Goal: Task Accomplishment & Management: Complete application form

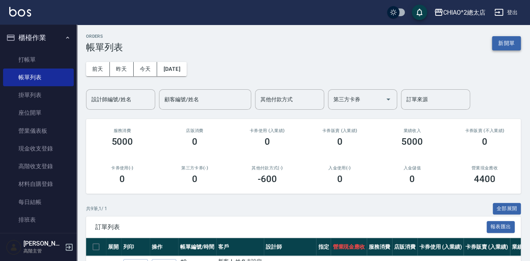
click at [502, 44] on button "新開單" at bounding box center [506, 43] width 29 height 14
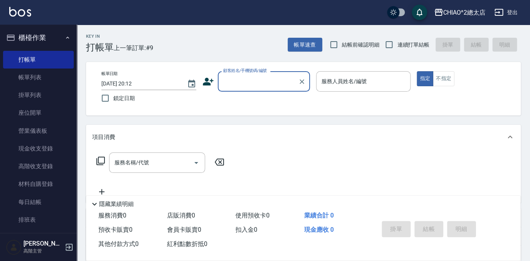
click at [260, 80] on input "顧客姓名/手機號碼/編號" at bounding box center [258, 81] width 74 height 13
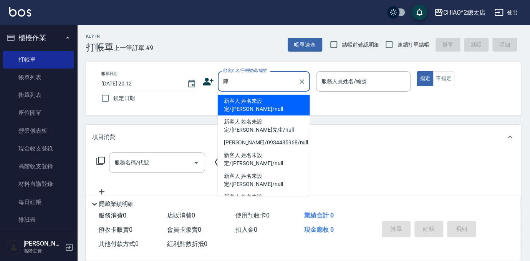
click at [266, 98] on li "新客人 姓名未設定/[PERSON_NAME]/null" at bounding box center [264, 105] width 92 height 21
type input "新客人 姓名未設定/[PERSON_NAME]/null"
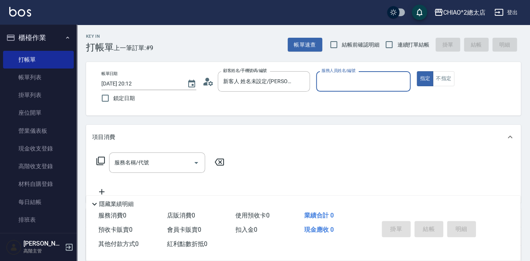
click at [266, 98] on div "帳單日期 [DATE] 20:12 鎖定日期 顧客姓名/手機號碼/編號 新客人 姓名未設定/[PERSON_NAME]/null 顧客姓名/手機號碼/編號 服…" at bounding box center [303, 88] width 417 height 35
click at [303, 82] on icon "Clear" at bounding box center [302, 81] width 5 height 5
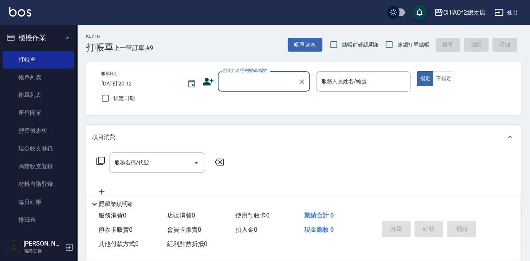
click at [282, 80] on input "顧客姓名/手機號碼/編號" at bounding box center [258, 81] width 74 height 13
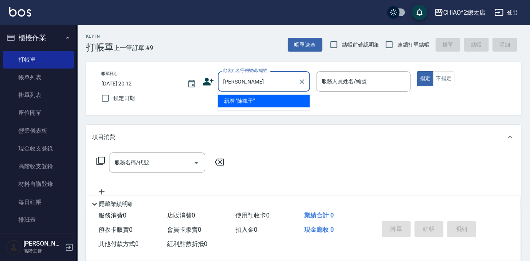
type input "[PERSON_NAME]"
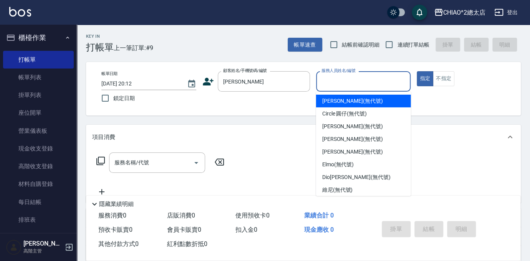
click at [349, 82] on input "服務人員姓名/編號" at bounding box center [364, 81] width 88 height 13
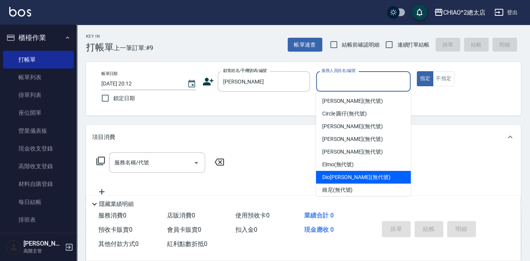
click at [348, 177] on span "[DEMOGRAPHIC_DATA][PERSON_NAME](無代號)" at bounding box center [356, 177] width 68 height 8
type input "[DEMOGRAPHIC_DATA][PERSON_NAME](無代號)"
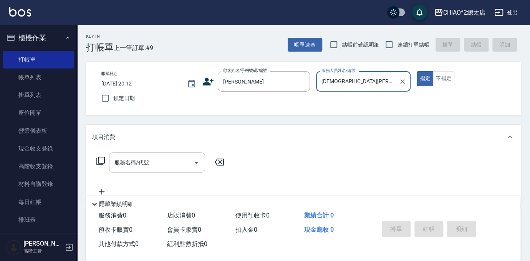
click at [181, 164] on input "服務名稱/代號" at bounding box center [152, 162] width 78 height 13
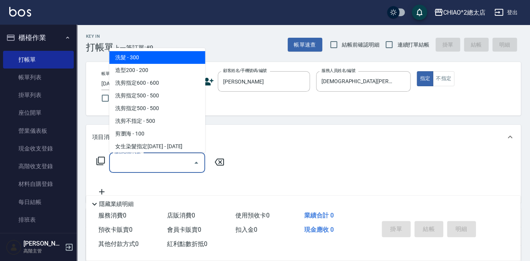
click at [185, 57] on span "洗髮 - 300" at bounding box center [157, 57] width 96 height 13
type input "洗髮(103103)"
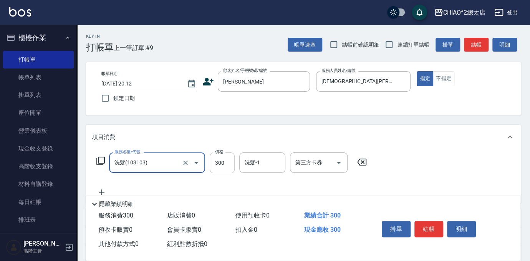
click at [227, 163] on input "300" at bounding box center [222, 162] width 25 height 21
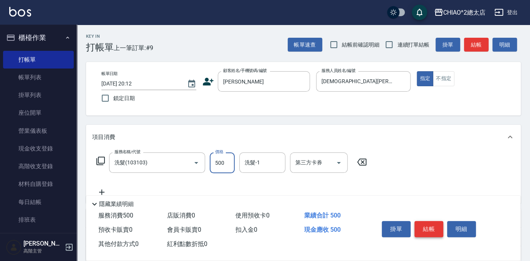
type input "500"
click at [435, 231] on button "結帳" at bounding box center [429, 229] width 29 height 16
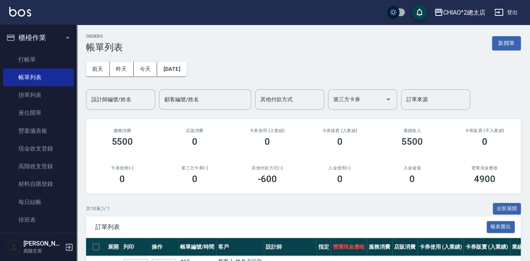
drag, startPoint x: 505, startPoint y: 43, endPoint x: 464, endPoint y: 53, distance: 42.0
click at [505, 43] on button "新開單" at bounding box center [506, 43] width 29 height 14
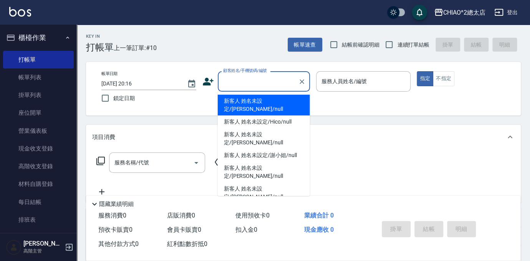
click at [273, 79] on input "顧客姓名/手機號碼/編號" at bounding box center [258, 81] width 74 height 13
click at [268, 86] on input "顧客姓名/手機號碼/編號" at bounding box center [258, 81] width 74 height 13
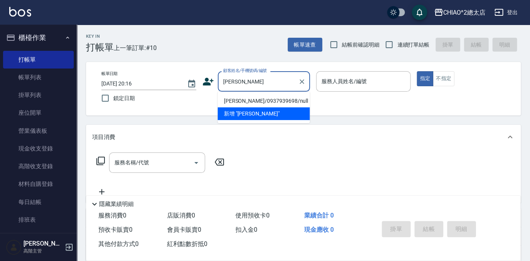
click at [241, 113] on li "新增 "[PERSON_NAME]"" at bounding box center [264, 113] width 92 height 13
type input "[PERSON_NAME]"
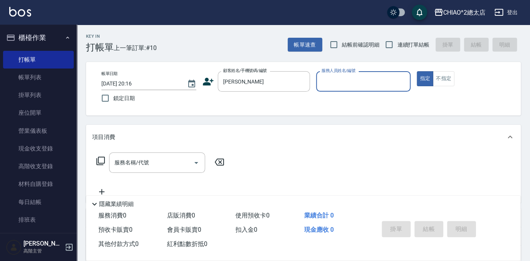
click at [340, 85] on input "服務人員姓名/編號" at bounding box center [364, 81] width 88 height 13
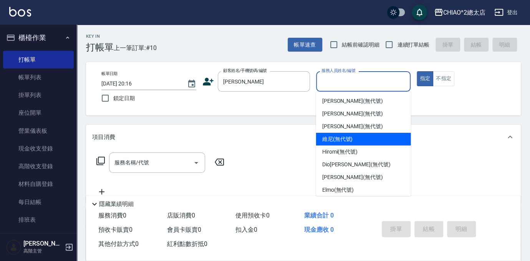
click at [330, 138] on span "維尼 (無代號)" at bounding box center [337, 139] width 31 height 8
type input "維尼(無代號)"
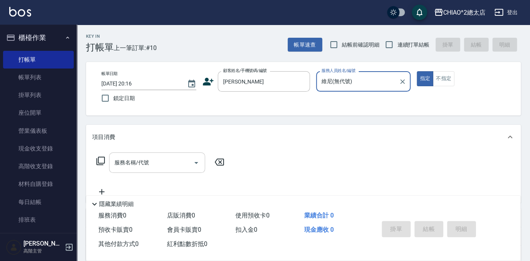
click at [163, 162] on input "服務名稱/代號" at bounding box center [152, 162] width 78 height 13
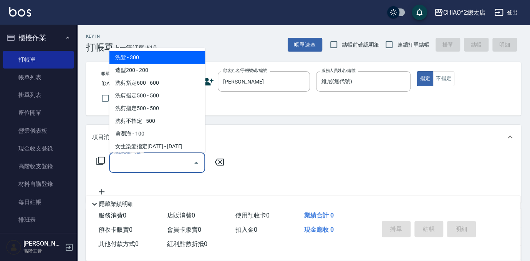
click at [132, 60] on span "洗髮 - 300" at bounding box center [157, 57] width 96 height 13
type input "洗髮(103103)"
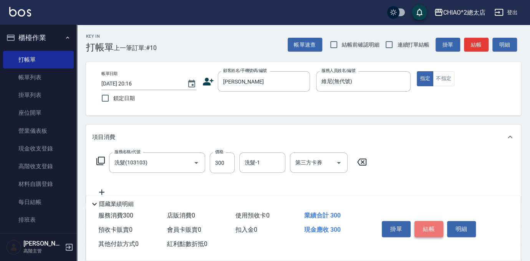
click at [429, 228] on button "結帳" at bounding box center [429, 229] width 29 height 16
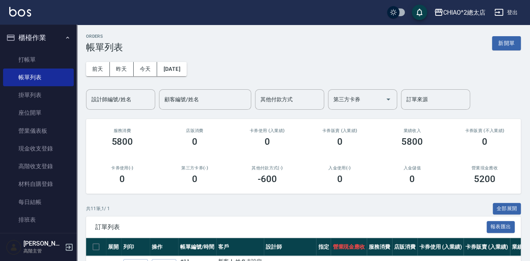
click at [430, 229] on span "訂單列表" at bounding box center [291, 227] width 392 height 8
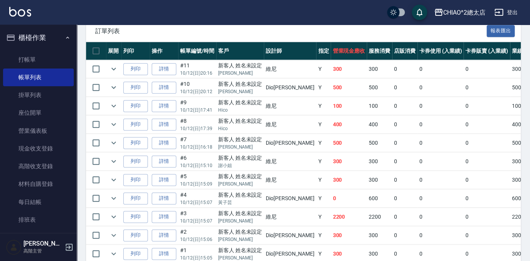
scroll to position [231, 0]
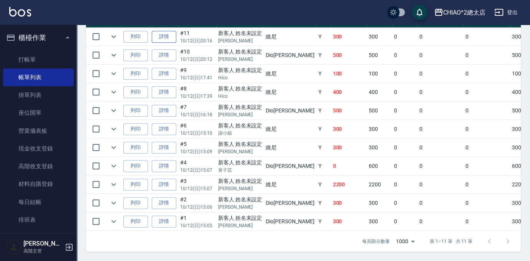
click at [162, 31] on link "詳情" at bounding box center [164, 37] width 25 height 12
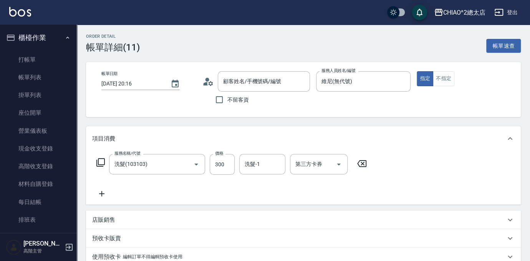
type input "[DATE] 20:16"
type input "維尼(無代號)"
type input "洗髮(103103)"
type input "新客人 姓名未設定/[PERSON_NAME]/null"
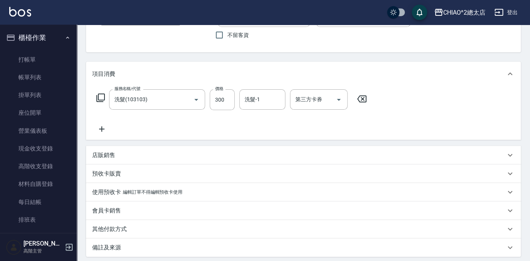
scroll to position [105, 0]
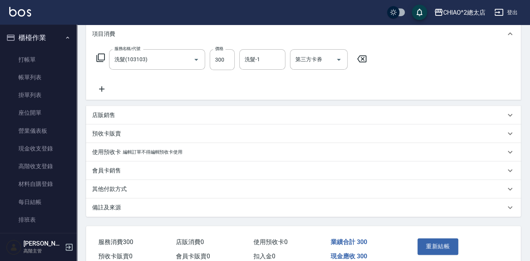
click at [109, 133] on p "預收卡販賣" at bounding box center [106, 134] width 29 height 8
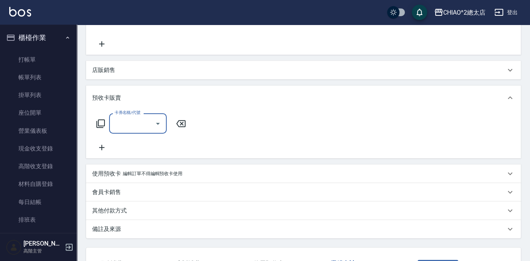
scroll to position [209, 0]
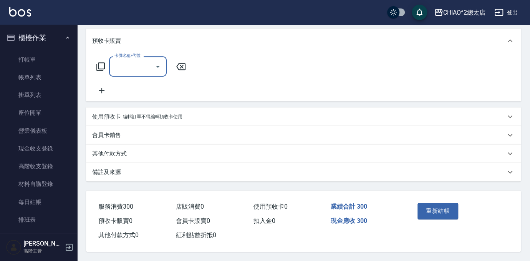
click at [123, 151] on p "其他付款方式" at bounding box center [109, 154] width 35 height 8
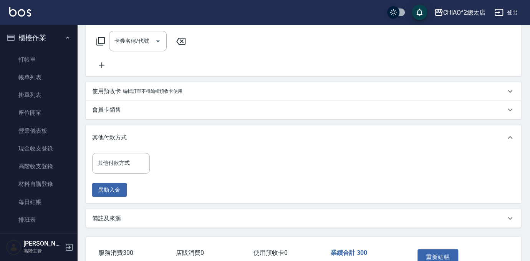
scroll to position [244, 0]
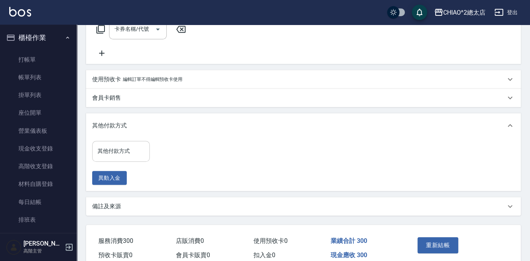
click at [125, 154] on input "其他付款方式" at bounding box center [121, 150] width 51 height 13
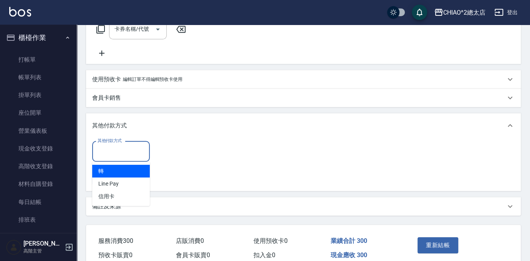
click at [119, 171] on span "轉" at bounding box center [121, 171] width 58 height 13
type input "轉"
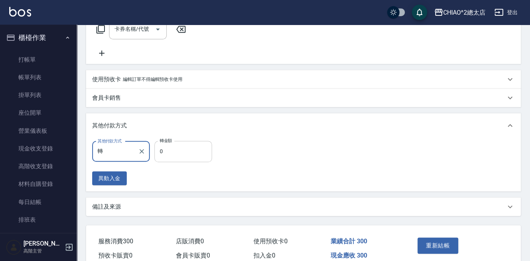
click at [163, 153] on input "0" at bounding box center [184, 151] width 58 height 21
click at [163, 153] on input "3" at bounding box center [184, 151] width 58 height 21
click at [173, 152] on input "3" at bounding box center [184, 151] width 58 height 21
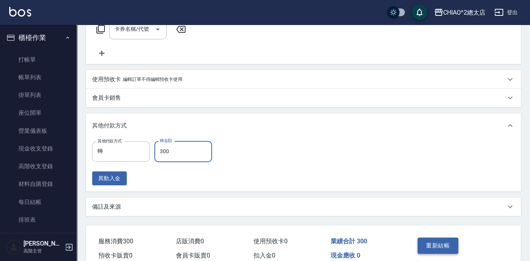
type input "300"
click at [437, 240] on button "重新結帳" at bounding box center [438, 245] width 41 height 16
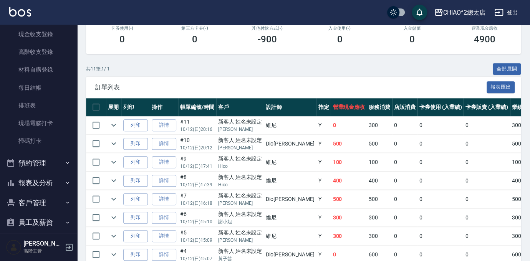
scroll to position [175, 0]
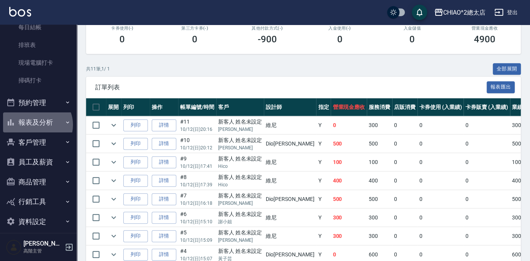
click at [37, 124] on button "報表及分析" at bounding box center [38, 122] width 71 height 20
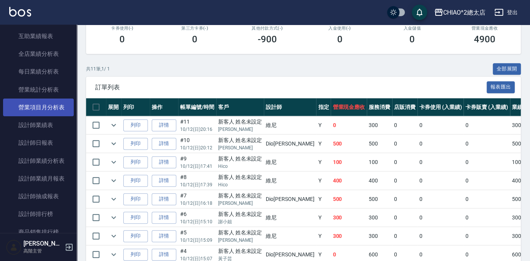
scroll to position [524, 0]
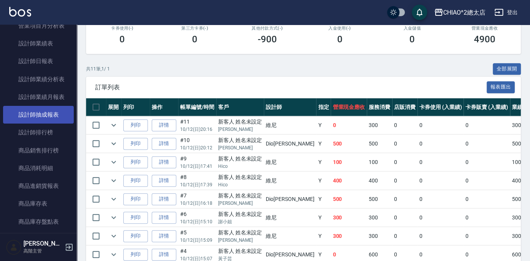
click at [38, 108] on link "設計師抽成報表" at bounding box center [38, 115] width 71 height 18
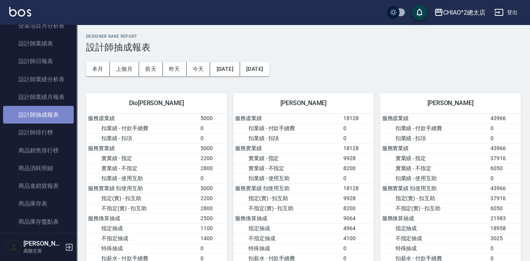
click at [59, 116] on link "設計師抽成報表" at bounding box center [38, 115] width 71 height 18
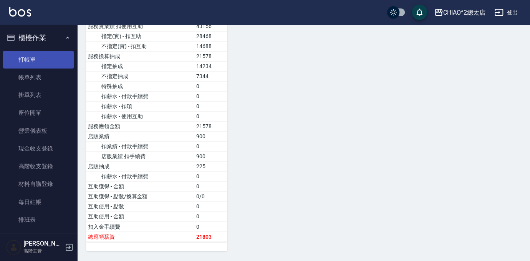
click at [29, 58] on link "打帳單" at bounding box center [38, 60] width 71 height 18
